Goal: Task Accomplishment & Management: Complete application form

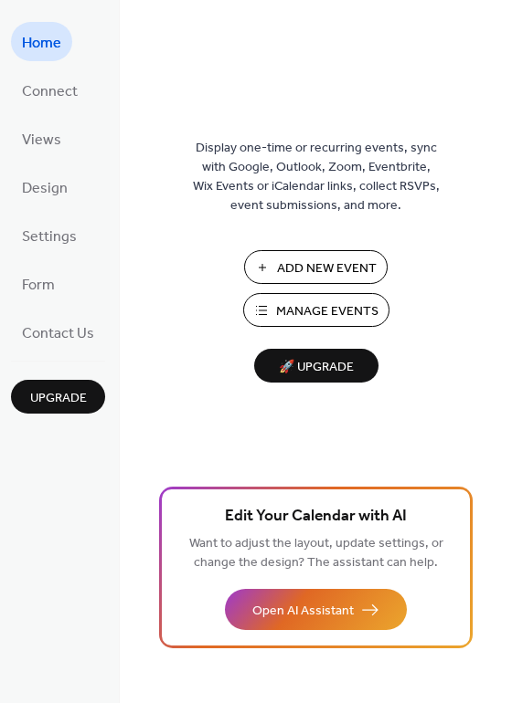
click at [321, 310] on span "Manage Events" at bounding box center [327, 311] width 102 height 19
click at [309, 271] on span "Add New Event" at bounding box center [327, 268] width 100 height 19
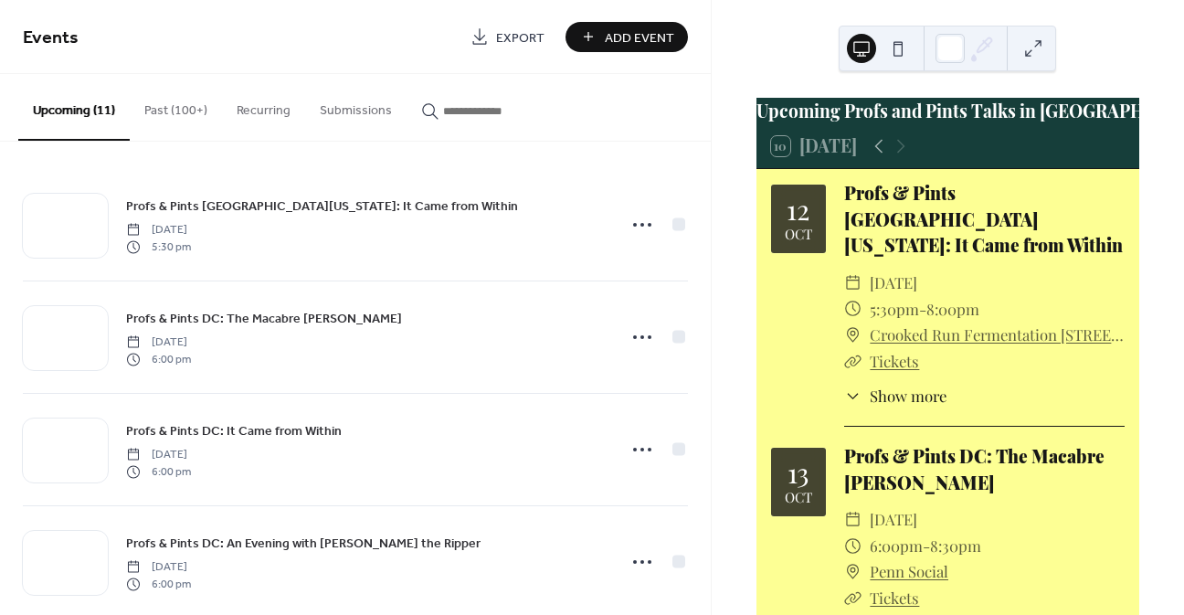
click at [176, 106] on button "Past (100+)" at bounding box center [176, 106] width 92 height 65
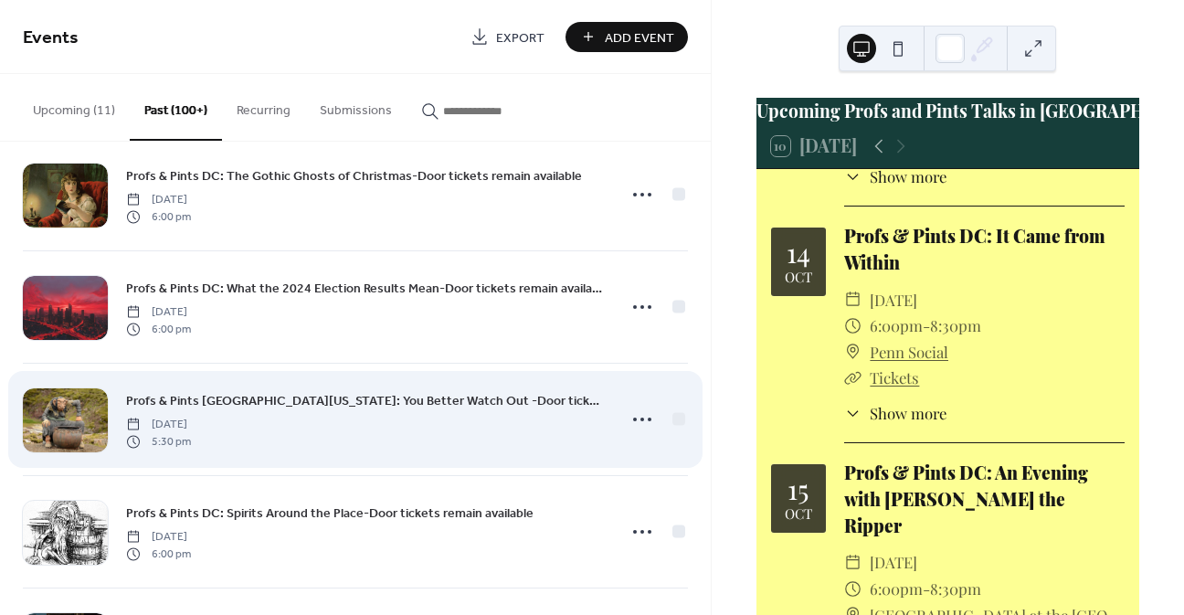
scroll to position [12853, 0]
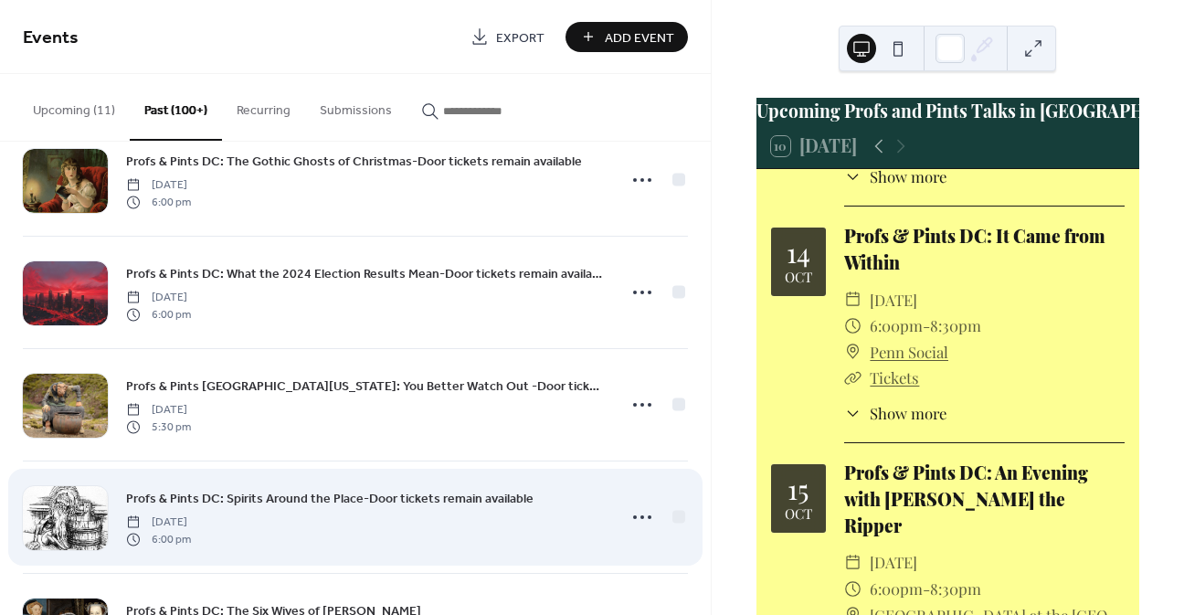
click at [352, 493] on span "Profs & Pints DC: Spirits Around the Place-Door tickets remain available" at bounding box center [329, 499] width 407 height 19
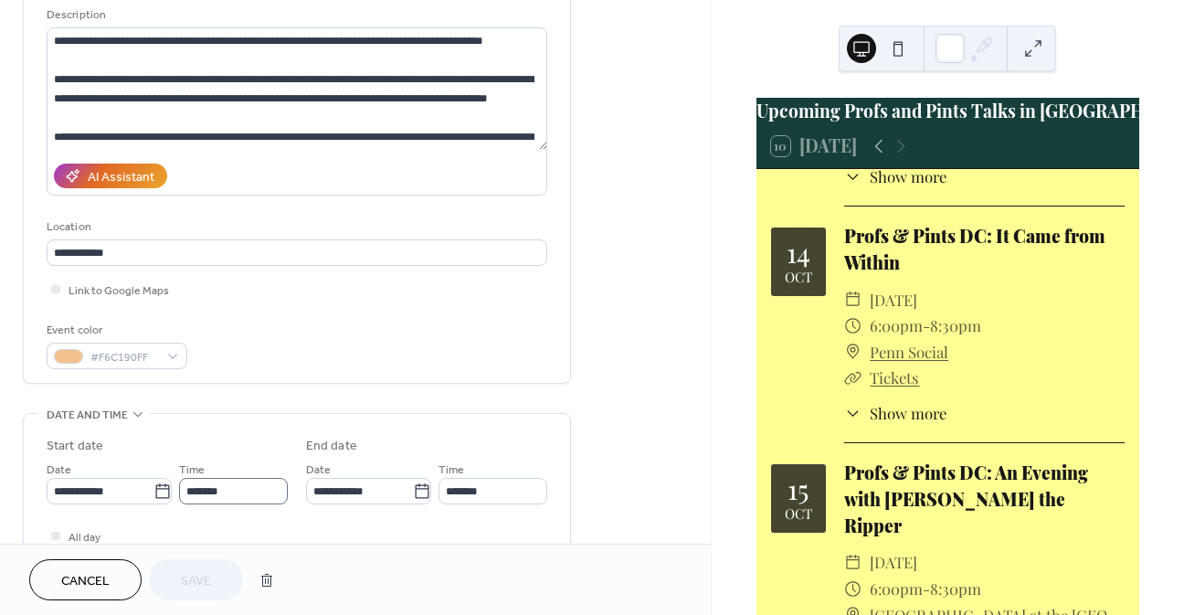
scroll to position [183, 0]
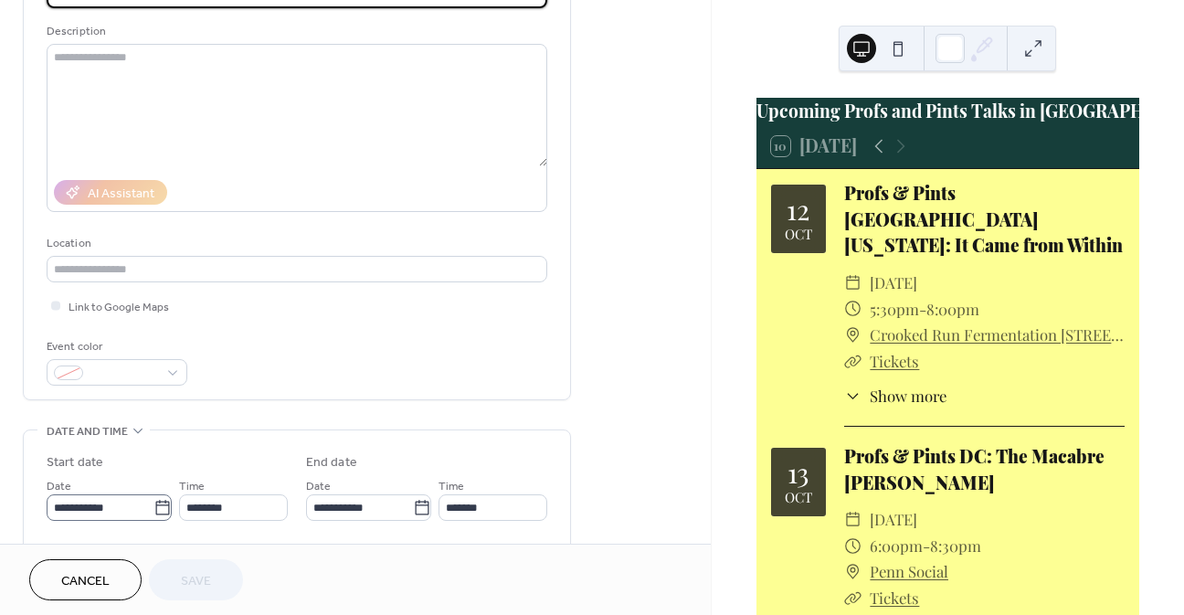
scroll to position [183, 0]
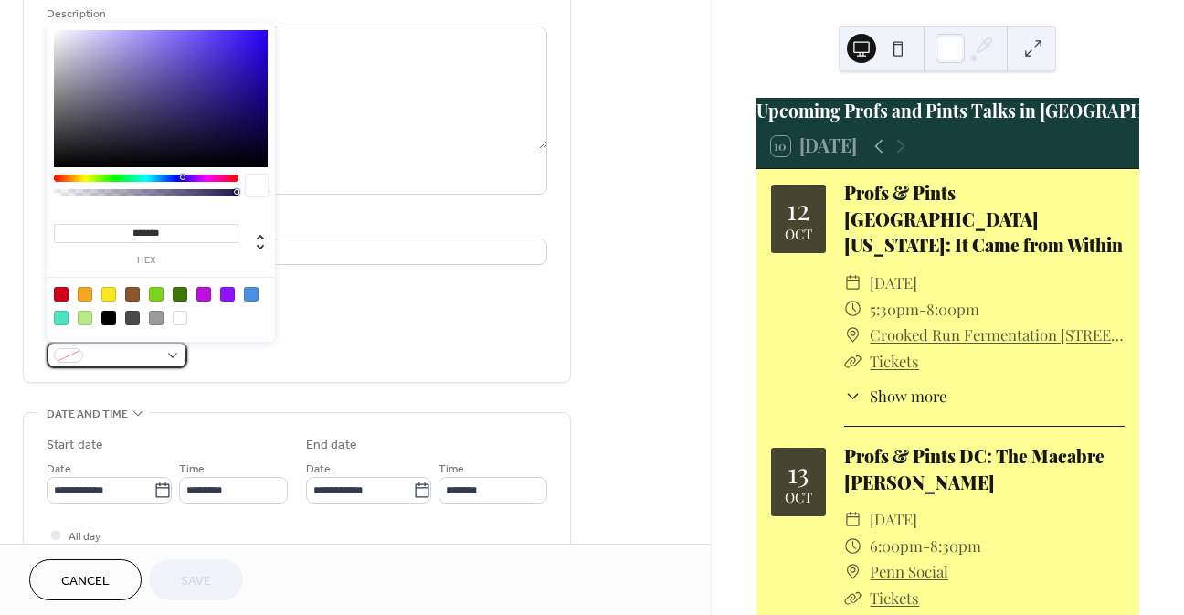
click at [114, 355] on span at bounding box center [124, 356] width 68 height 19
drag, startPoint x: 178, startPoint y: 230, endPoint x: 127, endPoint y: 231, distance: 51.2
click at [127, 231] on input "*******" at bounding box center [146, 233] width 185 height 19
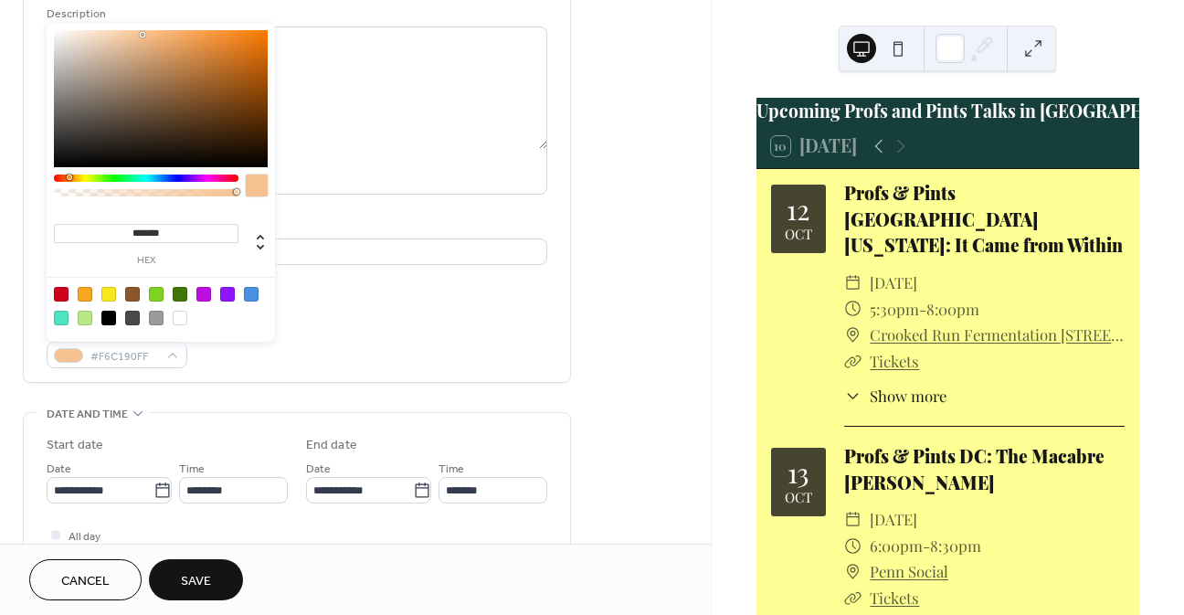
type input "********"
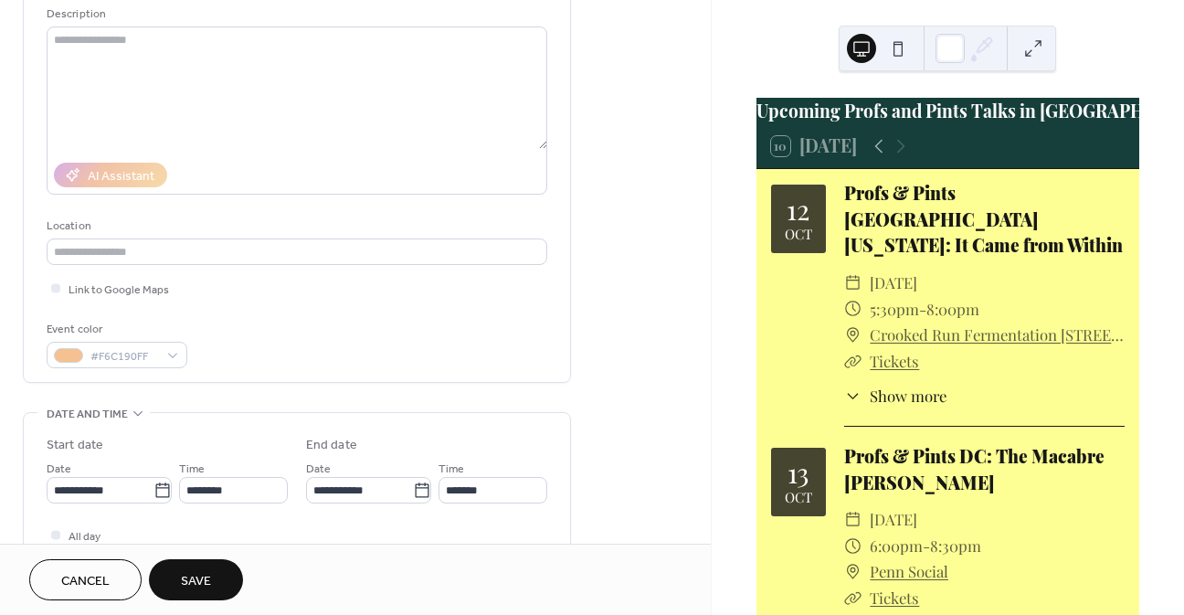
click at [471, 338] on div "Event color #F6C190FF" at bounding box center [297, 344] width 501 height 48
